Goal: Transaction & Acquisition: Purchase product/service

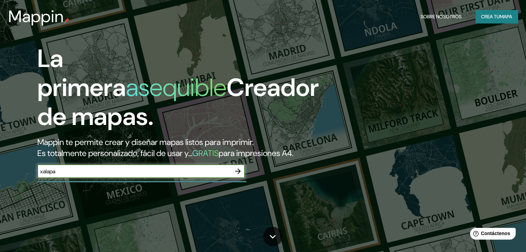
type input "xalapa"
click at [235, 176] on icon "button" at bounding box center [238, 171] width 8 height 8
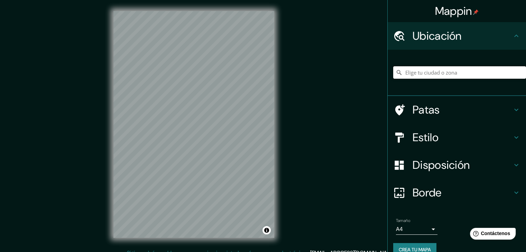
click at [425, 74] on input "Elige tu ciudad o zona" at bounding box center [459, 72] width 133 height 12
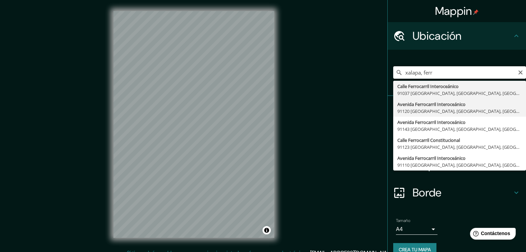
type input "Avenida Ferrocarril Interoceánico, [GEOGRAPHIC_DATA], [GEOGRAPHIC_DATA], [GEOGR…"
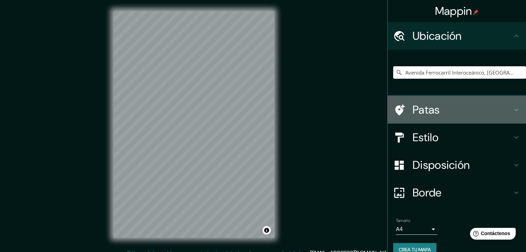
click at [434, 107] on h4 "Patas" at bounding box center [463, 110] width 100 height 14
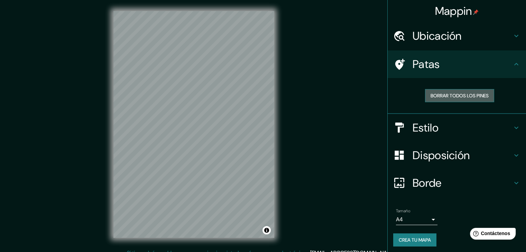
click at [456, 94] on font "Borrar todos los pines" at bounding box center [459, 96] width 58 height 6
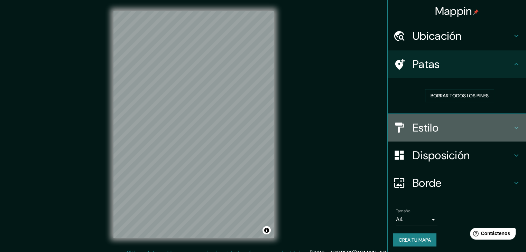
click at [417, 127] on font "Estilo" at bounding box center [426, 128] width 26 height 15
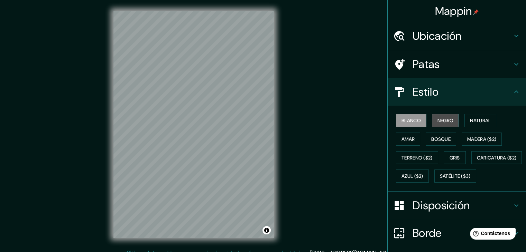
click at [447, 119] on font "Negro" at bounding box center [445, 121] width 16 height 6
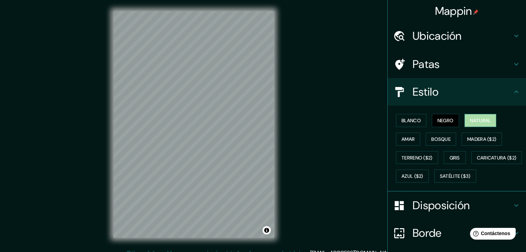
click at [470, 119] on font "Natural" at bounding box center [480, 121] width 21 height 6
click at [401, 141] on font "Amar" at bounding box center [407, 139] width 13 height 6
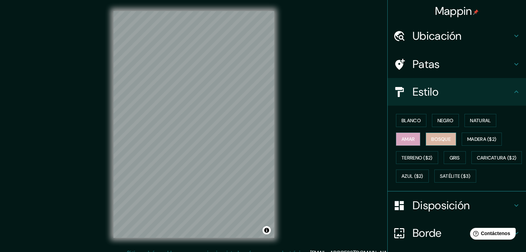
click at [436, 140] on font "Bosque" at bounding box center [440, 139] width 19 height 6
click at [461, 156] on button "Gris" at bounding box center [455, 157] width 22 height 13
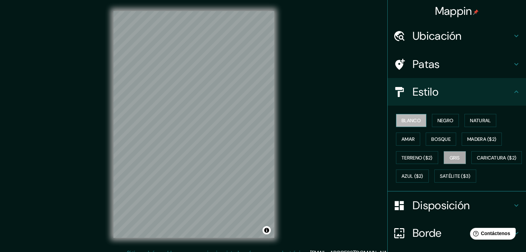
click at [407, 120] on font "Blanco" at bounding box center [410, 121] width 19 height 6
click at [436, 138] on font "Bosque" at bounding box center [440, 139] width 19 height 6
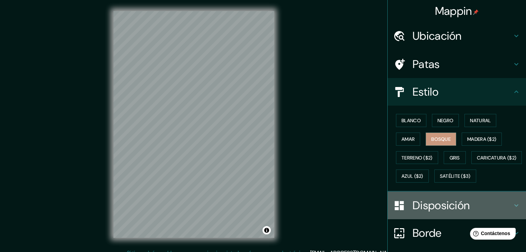
click at [491, 213] on h4 "Disposición" at bounding box center [463, 206] width 100 height 14
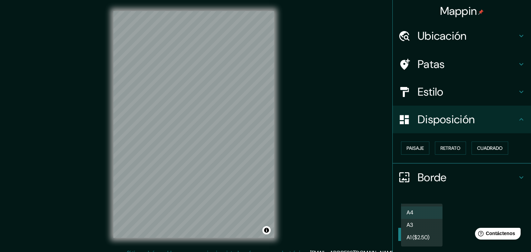
click at [422, 211] on body "Mappin Ubicación Avenida Ferrocarril Interoceánico, [GEOGRAPHIC_DATA], [GEOGRAP…" at bounding box center [265, 126] width 531 height 252
click at [419, 227] on li "A3" at bounding box center [421, 226] width 41 height 13
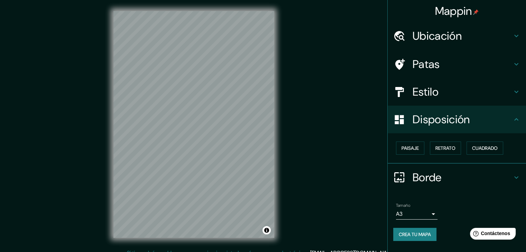
click at [401, 109] on div "Mappin Ubicación Avenida Ferrocarril Interoceánico, [GEOGRAPHIC_DATA], [GEOGRAP…" at bounding box center [263, 130] width 526 height 260
click at [417, 146] on font "Paisaje" at bounding box center [409, 148] width 17 height 6
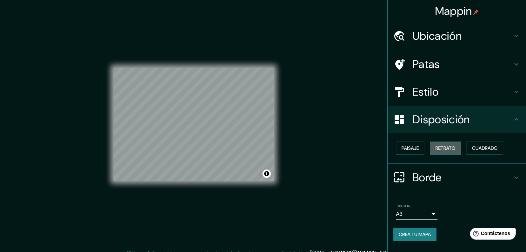
click at [443, 145] on font "Retrato" at bounding box center [445, 148] width 20 height 6
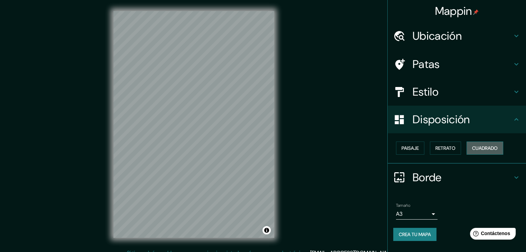
click at [487, 145] on font "Cuadrado" at bounding box center [485, 148] width 26 height 6
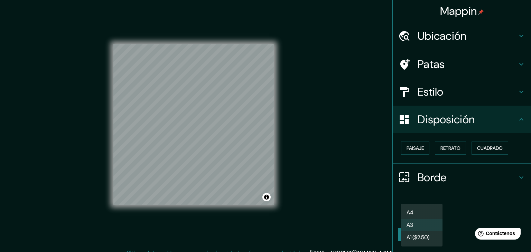
click at [427, 211] on body "Mappin Ubicación Avenida Ferrocarril Interoceánico, [GEOGRAPHIC_DATA], [GEOGRAP…" at bounding box center [265, 126] width 531 height 252
click at [421, 211] on li "A4" at bounding box center [421, 213] width 41 height 13
type input "single"
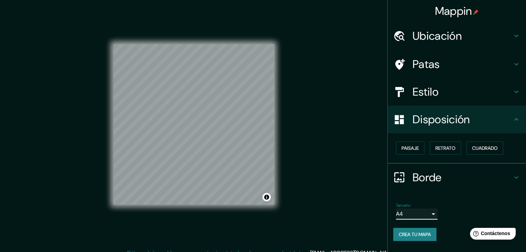
scroll to position [8, 0]
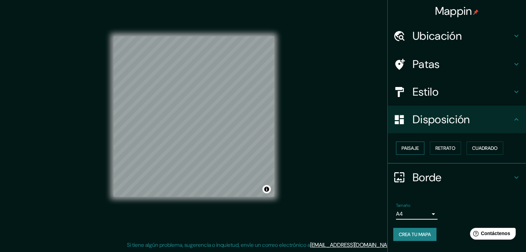
click at [417, 145] on font "Paisaje" at bounding box center [409, 148] width 17 height 6
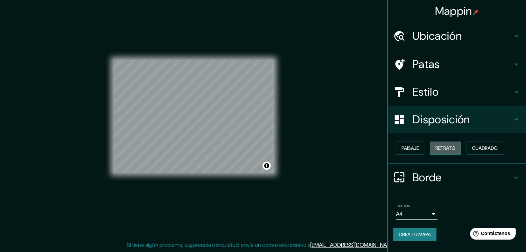
click at [433, 148] on button "Retrato" at bounding box center [445, 148] width 31 height 13
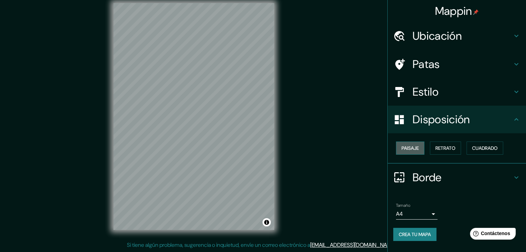
click at [402, 144] on font "Paisaje" at bounding box center [409, 148] width 17 height 9
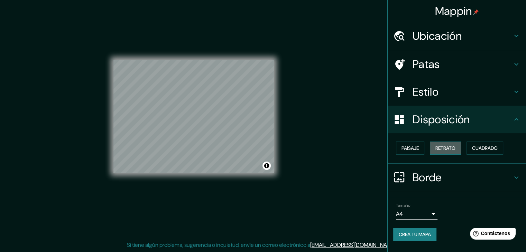
click at [441, 147] on font "Retrato" at bounding box center [445, 148] width 20 height 6
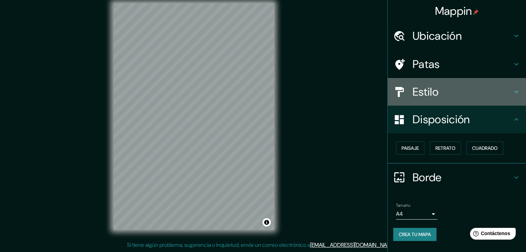
click at [426, 92] on font "Estilo" at bounding box center [426, 92] width 26 height 15
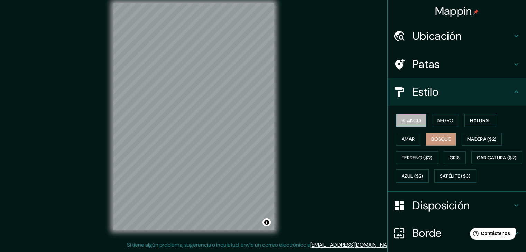
click at [409, 123] on font "Blanco" at bounding box center [410, 121] width 19 height 6
click at [443, 119] on font "Negro" at bounding box center [445, 121] width 16 height 6
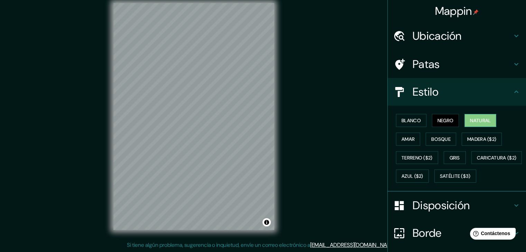
click at [481, 122] on font "Natural" at bounding box center [480, 121] width 21 height 6
click at [442, 139] on font "Bosque" at bounding box center [440, 139] width 19 height 6
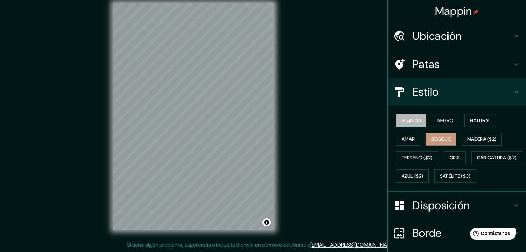
click at [409, 120] on font "Blanco" at bounding box center [410, 121] width 19 height 6
click at [441, 134] on button "Bosque" at bounding box center [441, 139] width 30 height 13
click at [443, 119] on font "Negro" at bounding box center [445, 121] width 16 height 6
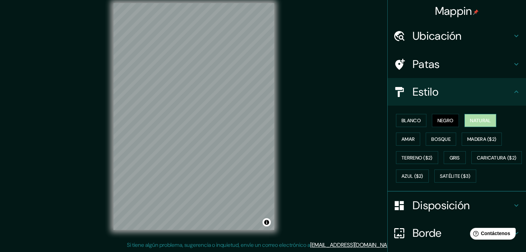
click at [470, 122] on font "Natural" at bounding box center [480, 121] width 21 height 6
click at [443, 118] on font "Negro" at bounding box center [445, 121] width 16 height 6
click at [408, 140] on font "Amar" at bounding box center [407, 139] width 13 height 6
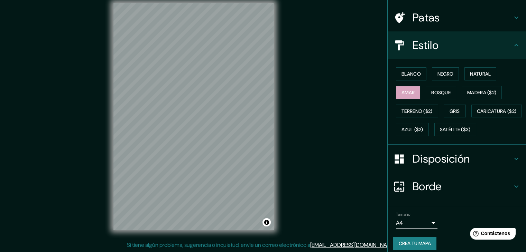
scroll to position [43, 0]
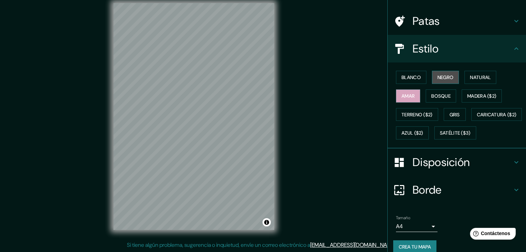
click at [444, 75] on font "Negro" at bounding box center [445, 77] width 16 height 6
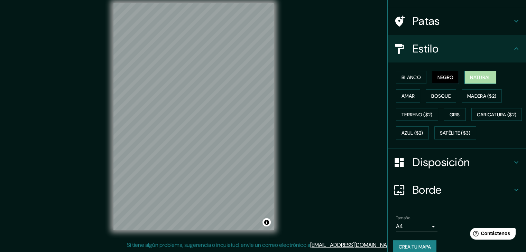
click at [470, 78] on font "Natural" at bounding box center [480, 77] width 21 height 6
click at [441, 98] on font "Bosque" at bounding box center [440, 96] width 19 height 6
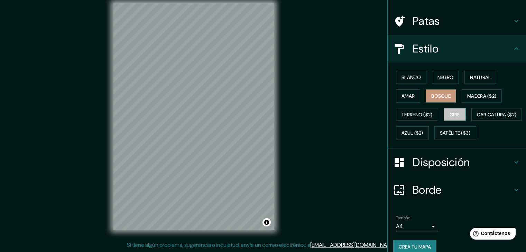
click at [451, 114] on font "Gris" at bounding box center [455, 115] width 10 height 6
click at [402, 75] on font "Blanco" at bounding box center [410, 77] width 19 height 6
click at [436, 98] on font "Bosque" at bounding box center [440, 96] width 19 height 6
